Goal: Transaction & Acquisition: Subscribe to service/newsletter

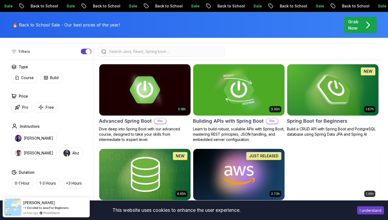
scroll to position [131, 0]
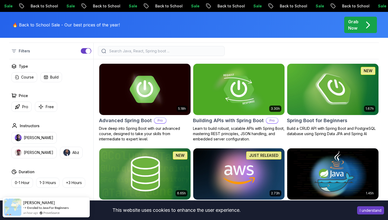
click at [311, 120] on h2 "Spring Boot for Beginners" at bounding box center [317, 120] width 60 height 7
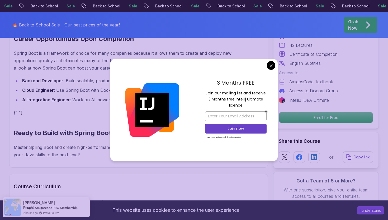
scroll to position [525, 0]
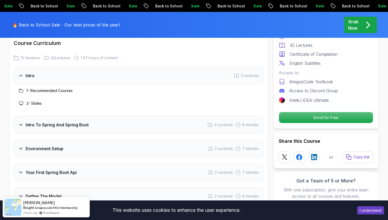
scroll to position [673, 0]
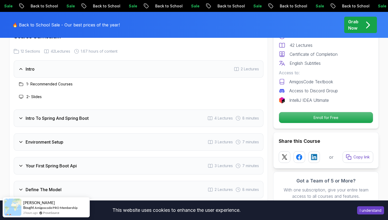
click at [158, 114] on div "Intro To Spring And Spring Boot 4 Lectures 8 minutes" at bounding box center [139, 117] width 250 height 17
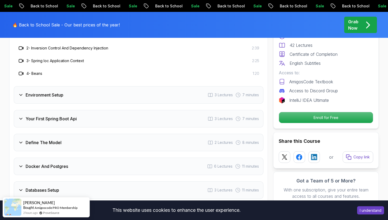
scroll to position [746, 0]
click at [136, 89] on div "Environment Setup 3 Lectures 7 minutes" at bounding box center [139, 94] width 250 height 17
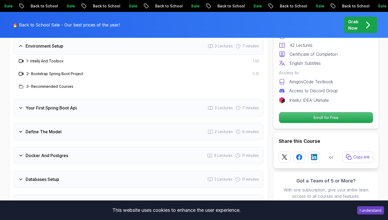
scroll to position [743, 0]
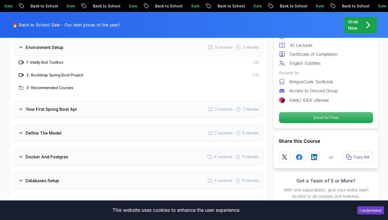
click at [136, 103] on div "Your First Spring Boot Api 3 Lectures 7 minutes" at bounding box center [139, 108] width 250 height 17
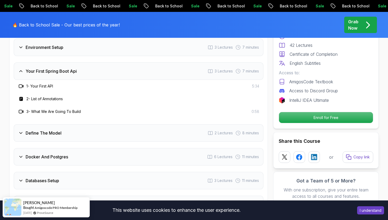
click at [136, 125] on div "Define The Model 2 Lectures 8 minutes" at bounding box center [139, 132] width 250 height 17
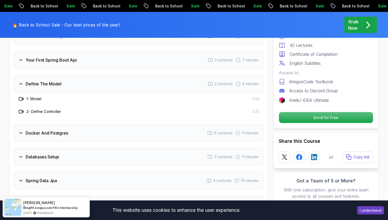
scroll to position [754, 0]
click at [135, 128] on div "Docker And Postgres 6 Lectures 11 minutes" at bounding box center [139, 132] width 250 height 17
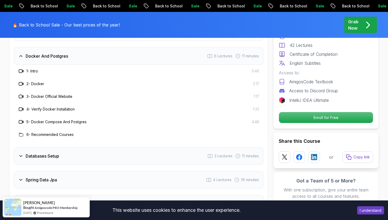
scroll to position [792, 0]
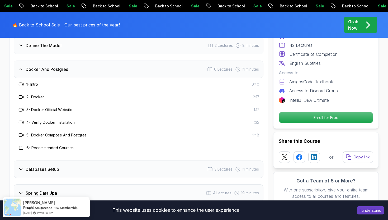
click at [36, 82] on h3 "1 - Intro" at bounding box center [32, 84] width 12 height 5
click at [43, 94] on h3 "2 - Docker" at bounding box center [35, 96] width 18 height 5
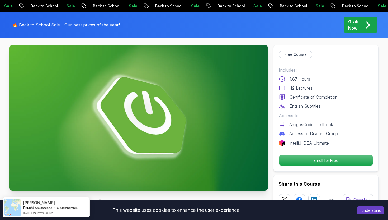
scroll to position [0, 0]
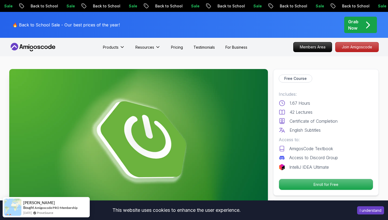
click at [354, 28] on p "Grab Now" at bounding box center [353, 24] width 10 height 13
click at [354, 49] on p "Join Amigoscode" at bounding box center [356, 46] width 41 height 9
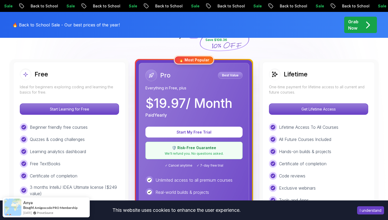
scroll to position [134, 0]
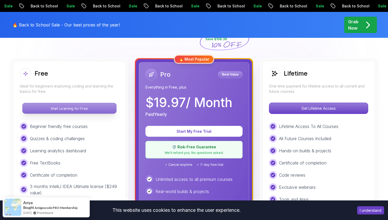
click at [78, 110] on p "Start Learning for Free" at bounding box center [69, 108] width 94 height 10
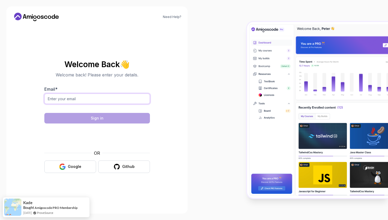
click at [121, 99] on input "Email *" at bounding box center [97, 98] width 106 height 10
click at [77, 162] on button "Google" at bounding box center [70, 166] width 52 height 12
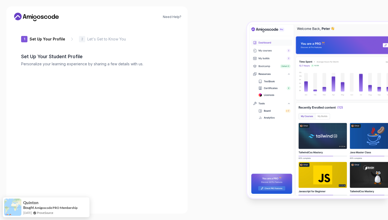
type input "spicyorca1ed5f"
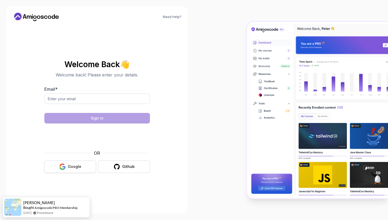
click at [83, 162] on button "Google" at bounding box center [70, 166] width 52 height 12
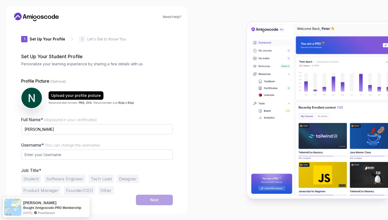
type input "silentlemming122d2"
